Goal: Check status: Check status

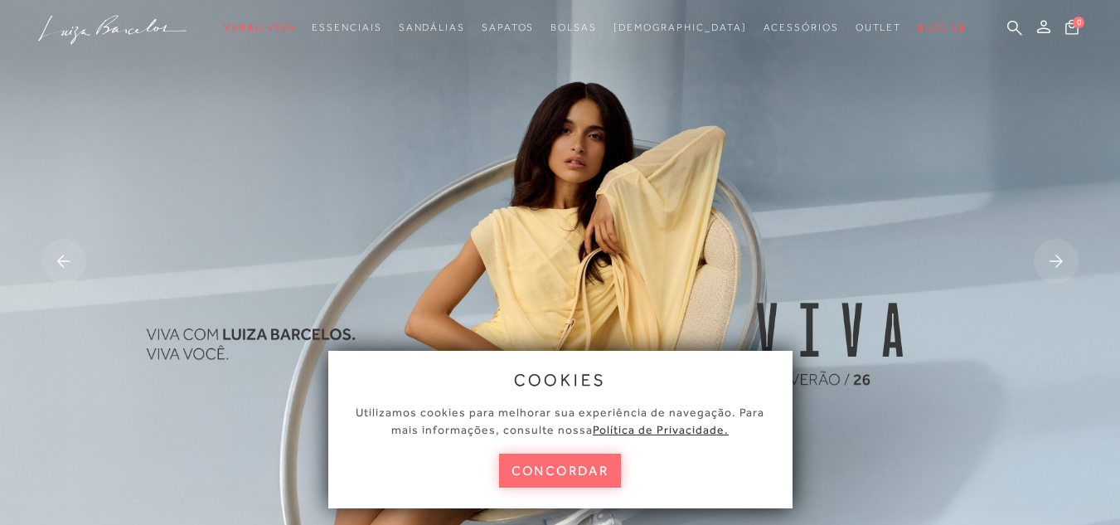
click at [539, 477] on button "concordar" at bounding box center [560, 470] width 123 height 34
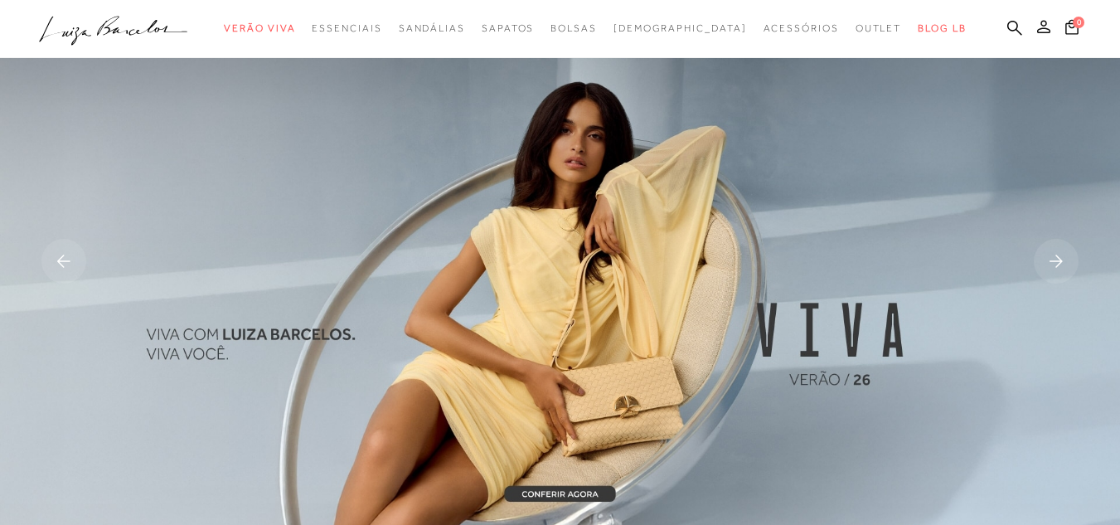
click at [1037, 27] on icon at bounding box center [1043, 26] width 13 height 13
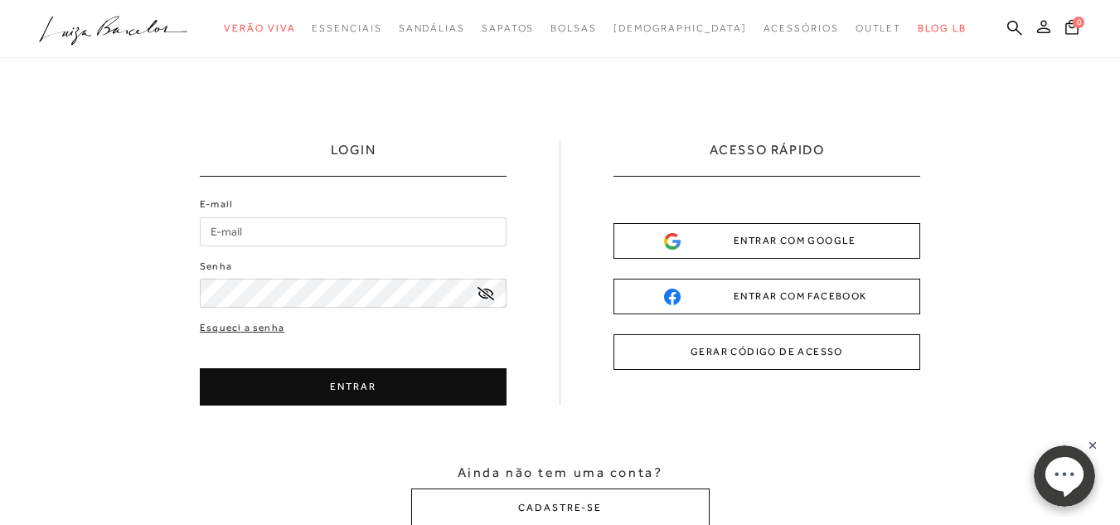
type input "[EMAIL_ADDRESS][DOMAIN_NAME]"
click at [341, 389] on button "ENTRAR" at bounding box center [353, 386] width 307 height 37
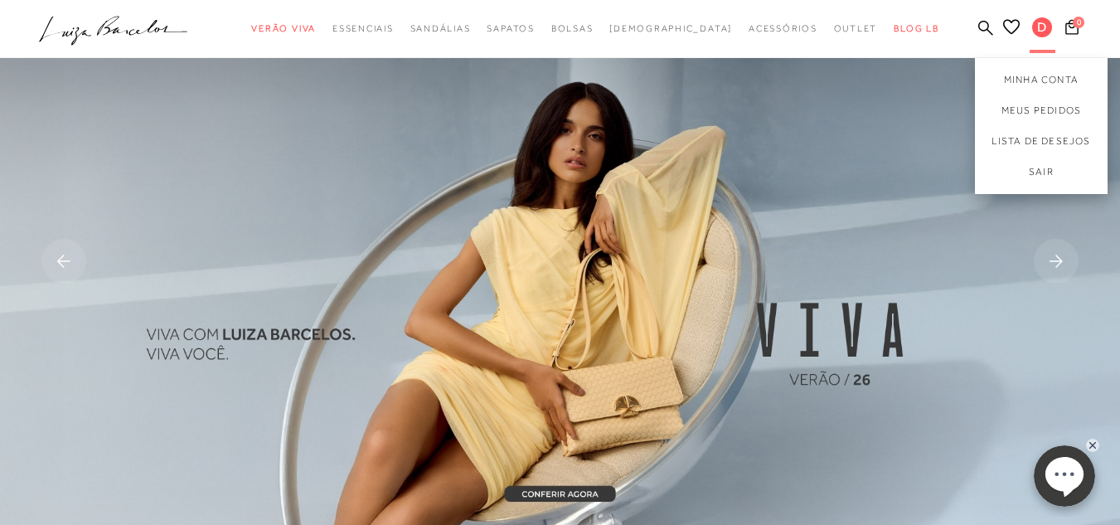
click at [1032, 31] on span "D" at bounding box center [1042, 27] width 20 height 20
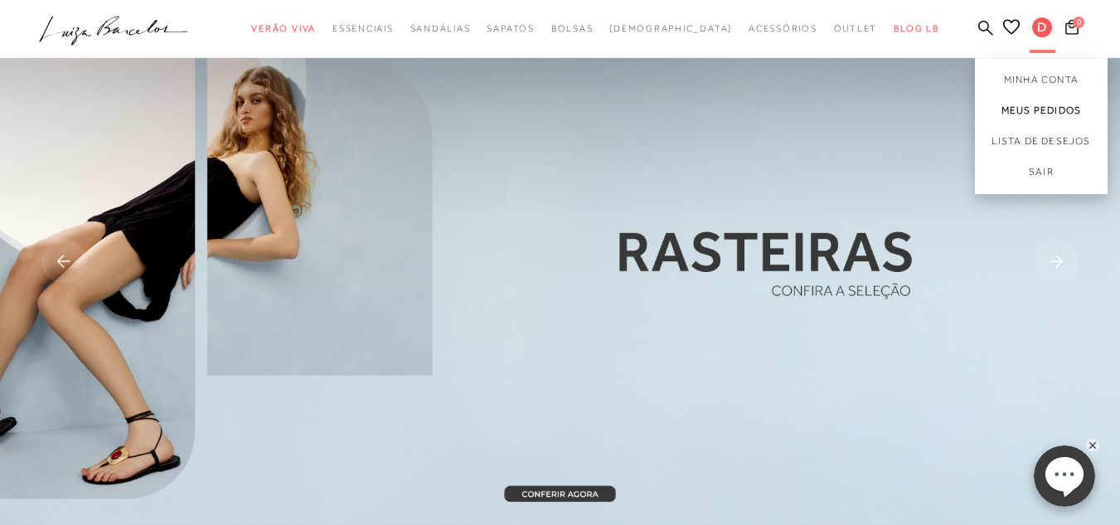
click at [1013, 105] on link "Meus Pedidos" at bounding box center [1041, 110] width 133 height 31
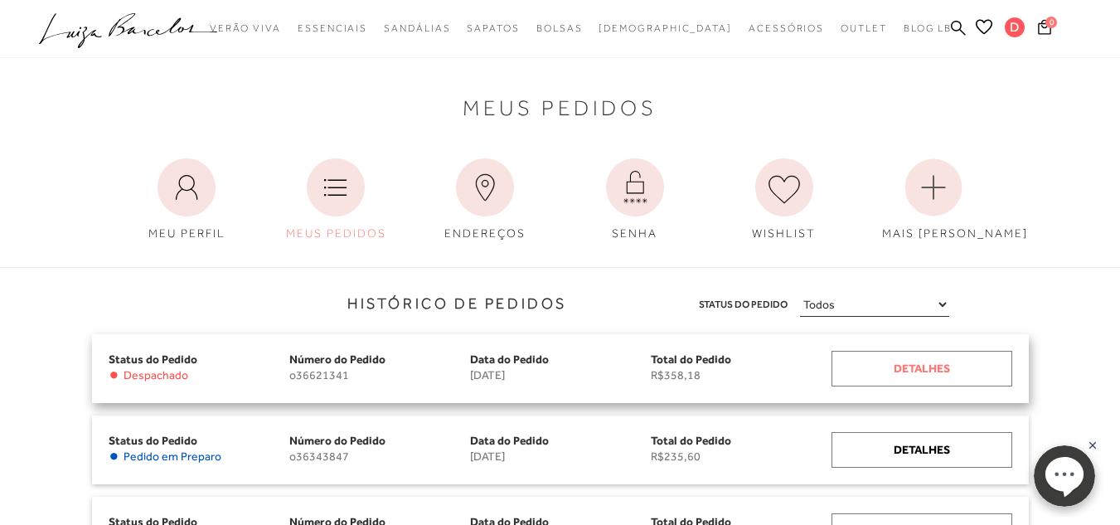
click at [941, 370] on div "Detalhes" at bounding box center [921, 369] width 181 height 36
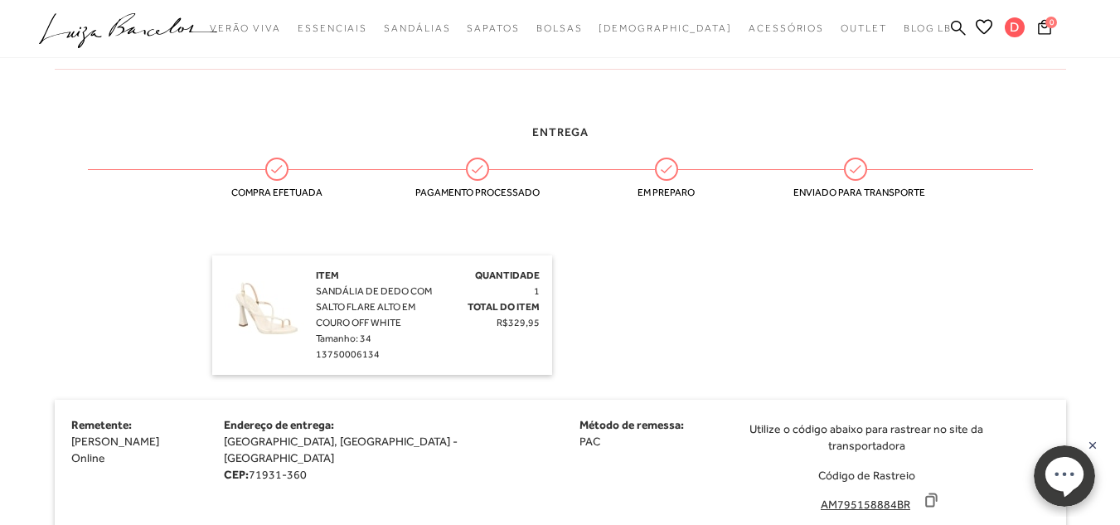
scroll to position [352, 0]
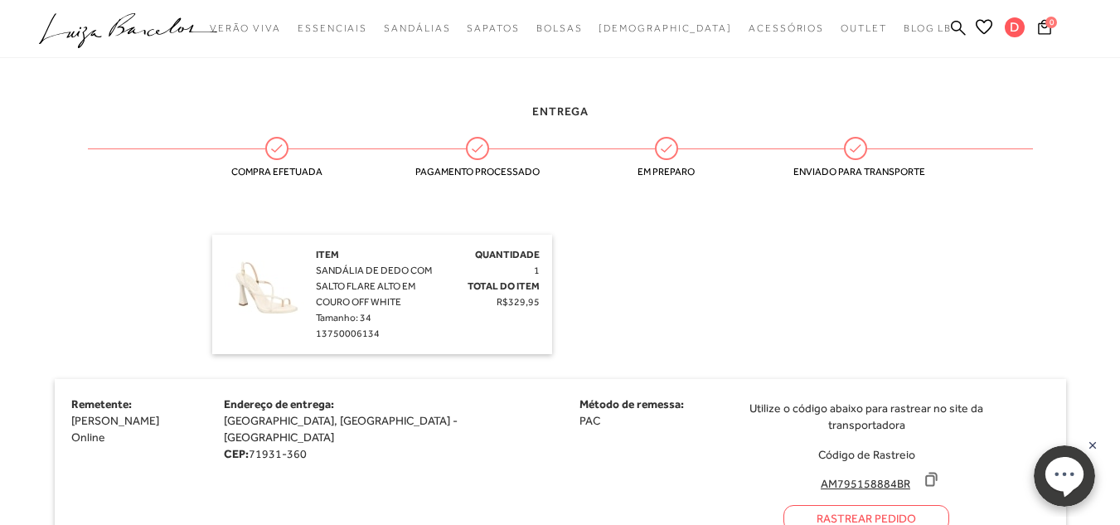
click at [922, 471] on icon at bounding box center [930, 479] width 17 height 17
click at [783, 505] on div "Rastrear Pedido" at bounding box center [866, 518] width 166 height 27
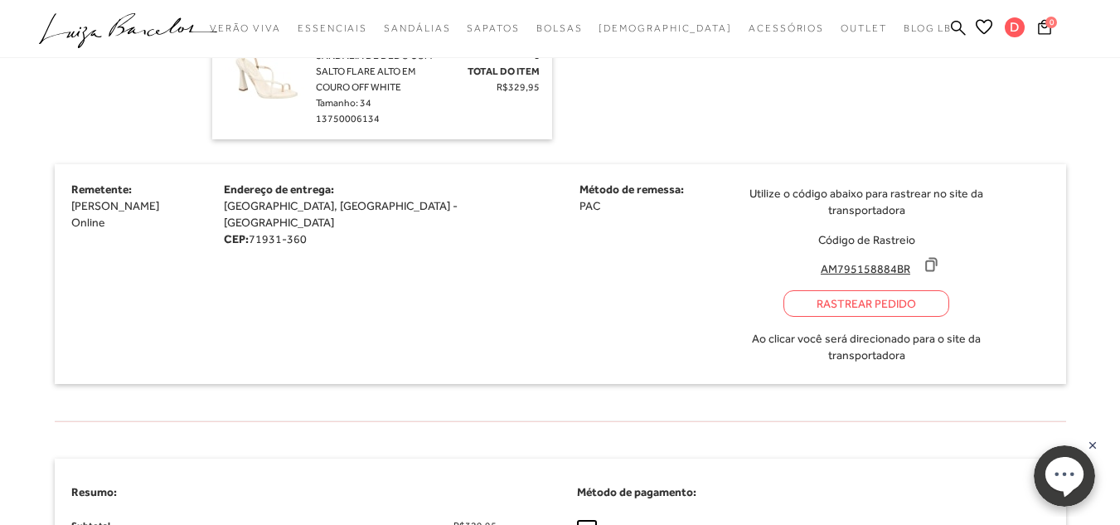
scroll to position [663, 0]
